Goal: Information Seeking & Learning: Learn about a topic

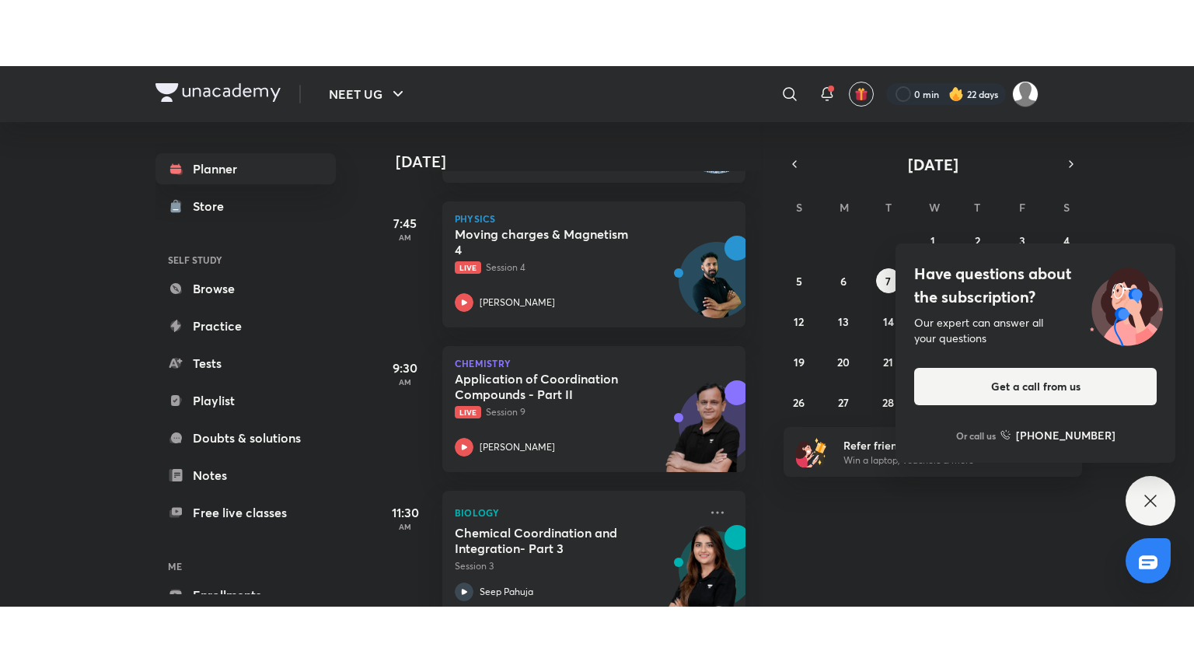
scroll to position [362, 5]
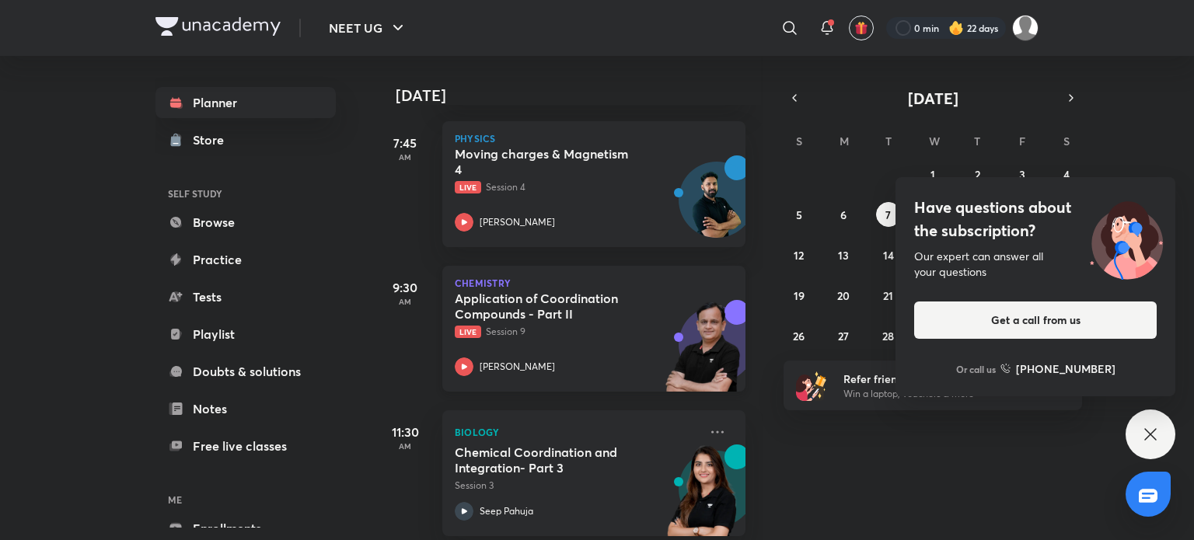
click at [459, 362] on icon at bounding box center [464, 367] width 19 height 19
